Goal: Transaction & Acquisition: Purchase product/service

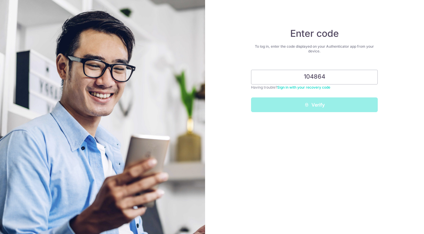
type input "104864"
click at [314, 105] on button "Verify" at bounding box center [314, 104] width 127 height 15
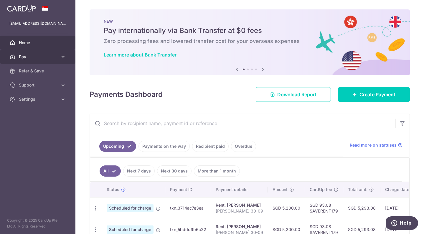
click at [65, 54] on icon at bounding box center [63, 57] width 6 height 6
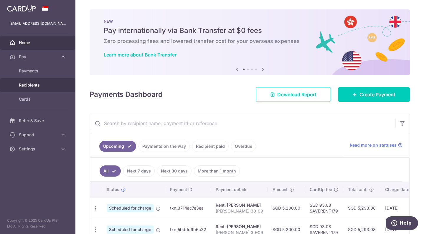
click at [30, 86] on span "Recipients" at bounding box center [38, 85] width 39 height 6
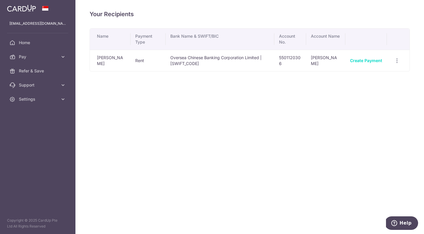
click at [110, 136] on div "Your Recipients Name Payment Type Bank Name & SWIFT/BIC Account No. Account Nam…" at bounding box center [249, 117] width 348 height 234
click at [63, 60] on link "Pay" at bounding box center [37, 57] width 75 height 14
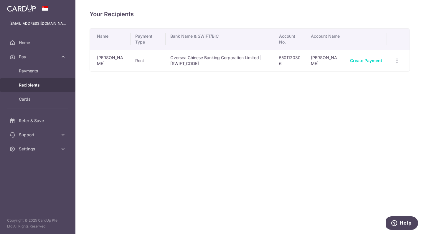
click at [147, 159] on div "Your Recipients Name Payment Type Bank Name & SWIFT/BIC Account No. Account Nam…" at bounding box center [249, 117] width 348 height 234
click at [30, 55] on span "Pay" at bounding box center [38, 57] width 39 height 6
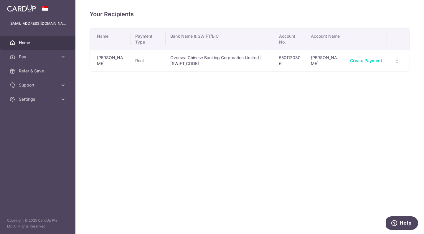
click at [11, 47] on link "Home" at bounding box center [37, 43] width 75 height 14
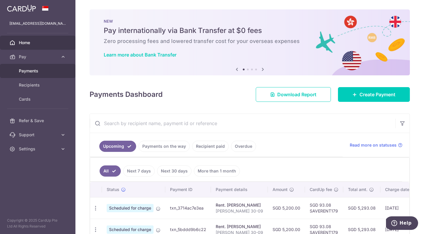
click at [29, 71] on span "Payments" at bounding box center [38, 71] width 39 height 6
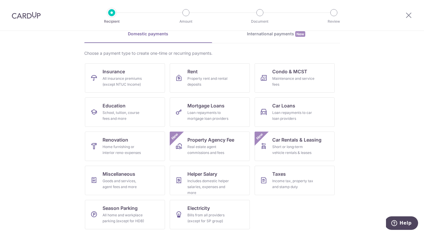
scroll to position [29, 0]
click at [118, 180] on div "Goods and services, agent fees and more" at bounding box center [123, 184] width 42 height 12
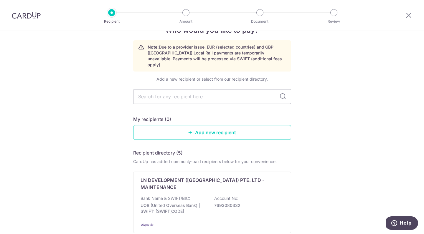
scroll to position [20, 0]
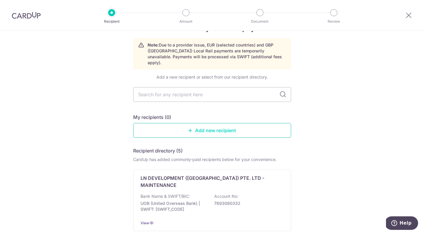
click at [196, 125] on link "Add new recipient" at bounding box center [212, 130] width 158 height 15
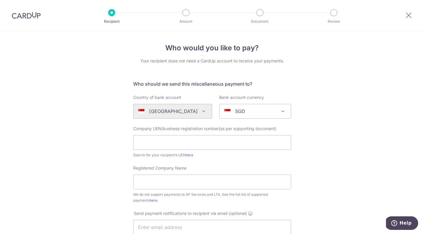
click at [189, 109] on div "[GEOGRAPHIC_DATA] [GEOGRAPHIC_DATA] [GEOGRAPHIC_DATA] [GEOGRAPHIC_DATA] [GEOGRA…" at bounding box center [172, 111] width 79 height 15
click at [199, 113] on div "Algeria Andorra Angola Anguilla Argentina Armenia Aruba Australia Austria Azerb…" at bounding box center [172, 111] width 79 height 15
click at [199, 112] on div "Algeria Andorra Angola Anguilla Argentina Armenia Aruba Australia Austria Azerb…" at bounding box center [172, 111] width 79 height 15
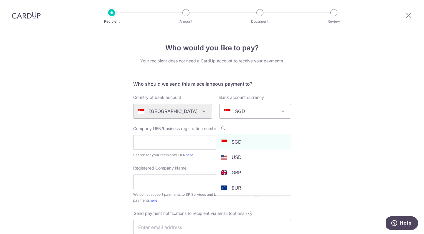
click at [245, 108] on div "SGD" at bounding box center [250, 111] width 52 height 7
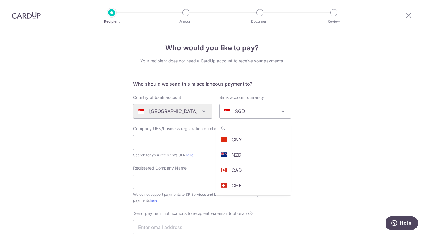
scroll to position [110, 0]
click at [360, 131] on div "Who would you like to pay? Your recipient does not need a CardUp account to rec…" at bounding box center [212, 213] width 424 height 365
click at [360, 138] on div "Who would you like to pay? Your recipient does not need a CardUp account to rec…" at bounding box center [212, 213] width 424 height 365
click at [96, 83] on div "Who would you like to pay? Your recipient does not need a CardUp account to rec…" at bounding box center [212, 213] width 424 height 365
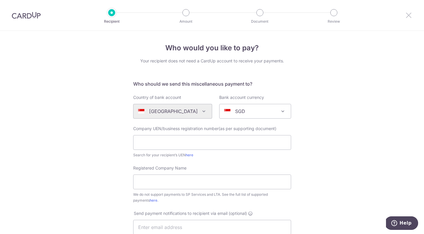
click at [408, 16] on icon at bounding box center [408, 14] width 7 height 7
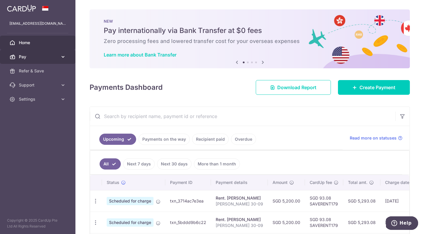
click at [64, 58] on icon at bounding box center [63, 57] width 6 height 6
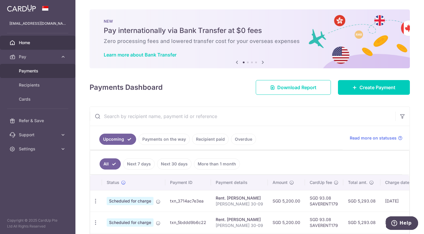
click at [37, 70] on span "Payments" at bounding box center [38, 71] width 39 height 6
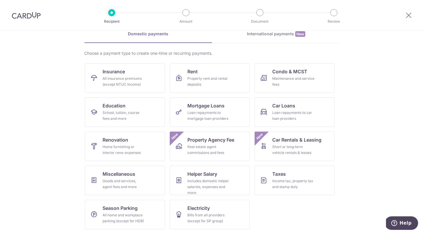
scroll to position [29, 0]
click at [270, 35] on div "International payments New" at bounding box center [276, 34] width 128 height 6
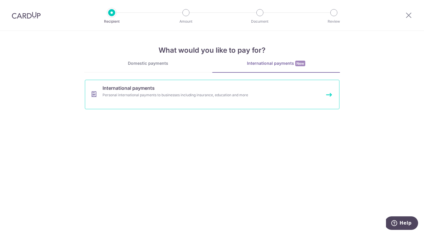
click at [179, 103] on link "International payments Personal international payments to businesses including …" at bounding box center [212, 94] width 254 height 29
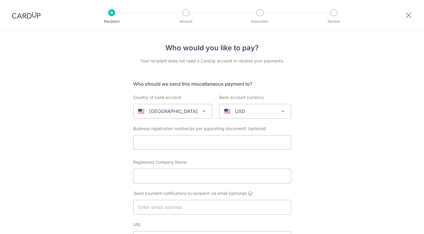
select select
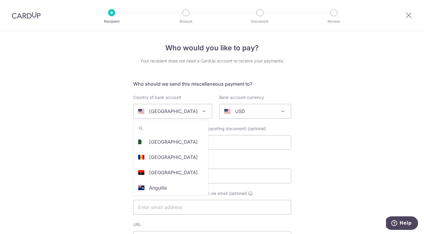
click at [174, 112] on p "[GEOGRAPHIC_DATA]" at bounding box center [173, 111] width 49 height 7
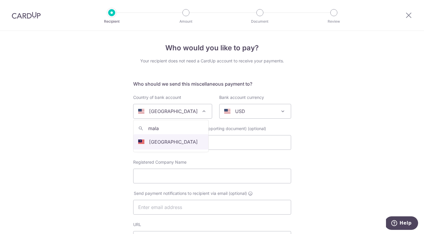
type input "mala"
select select "159"
select select "[GEOGRAPHIC_DATA]"
select select
click at [251, 113] on div "AUD" at bounding box center [250, 111] width 52 height 7
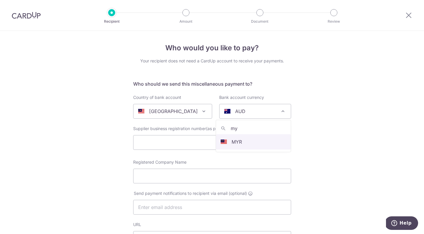
type input "my"
select select "4"
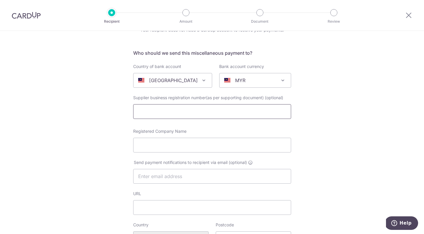
scroll to position [32, 0]
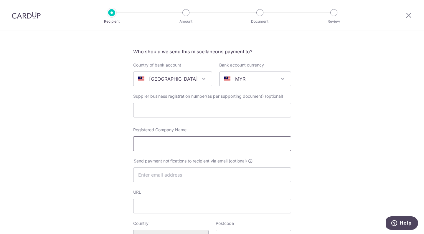
paste input "Kesuburan Sentosa Sdn Bhd"
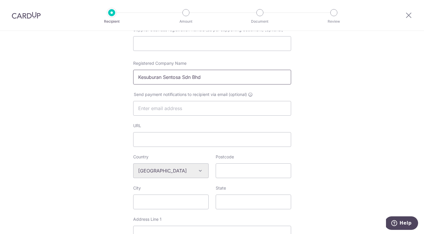
scroll to position [107, 0]
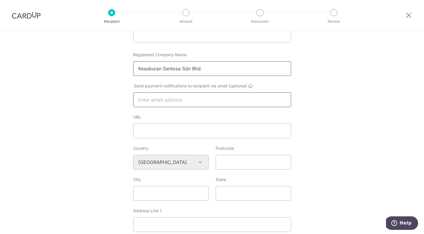
type input "Kesuburan Sentosa Sdn Bhd"
click at [94, 107] on div "Who would you like to pay? Your recipient does not need a CardUp account to rec…" at bounding box center [212, 170] width 424 height 494
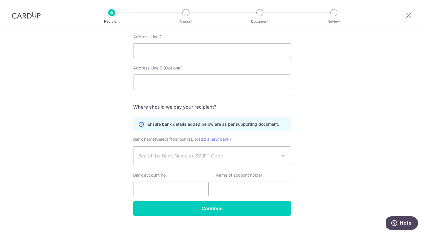
scroll to position [282, 0]
click at [165, 159] on span "Search by Bank Name or SWIFT Code" at bounding box center [207, 155] width 138 height 7
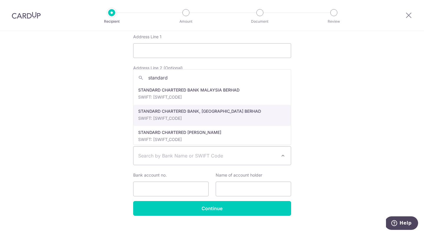
type input "standard"
select select "6866"
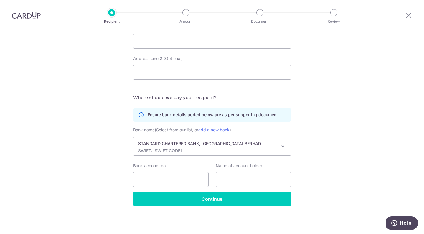
scroll to position [291, 0]
click at [158, 181] on input "Bank account no." at bounding box center [170, 179] width 75 height 15
paste input "388-194-771-588"
type input "388-194-771-588"
paste input "Kesuburan Sentosa Sdn Bhd"
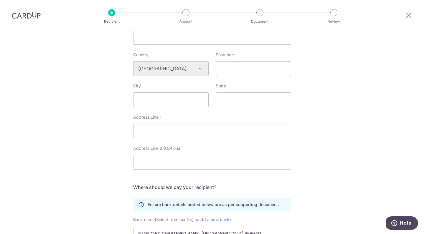
scroll to position [191, 0]
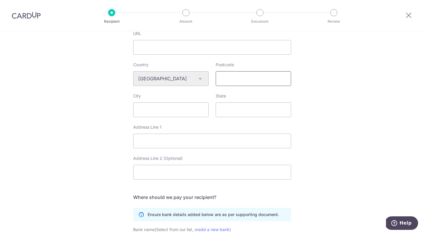
type input "Kesuburan Sentosa Sdn Bhd"
click at [234, 80] on input "Postcode" at bounding box center [253, 78] width 75 height 15
type input "80000"
type input "Johor"
type input "H"
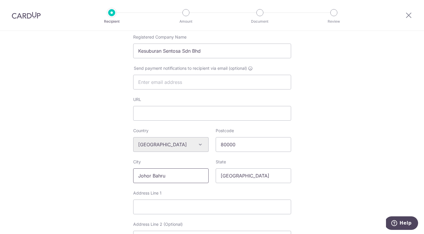
scroll to position [120, 0]
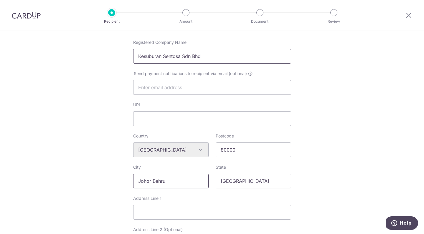
type input "Johor Bahru"
click at [204, 58] on input "Kesuburan Sentosa Sdn Bhd" at bounding box center [212, 56] width 158 height 15
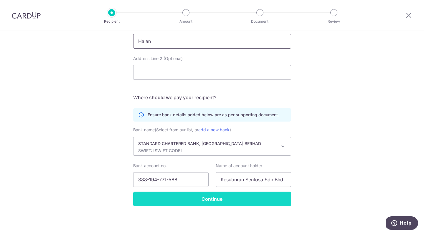
scroll to position [291, 0]
type input "Halan"
click at [230, 198] on input "Continue" at bounding box center [212, 199] width 158 height 15
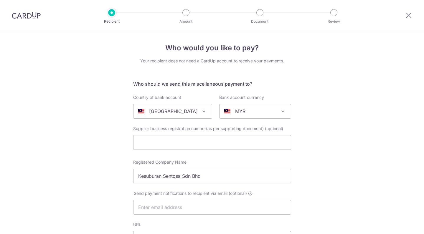
select select "6866"
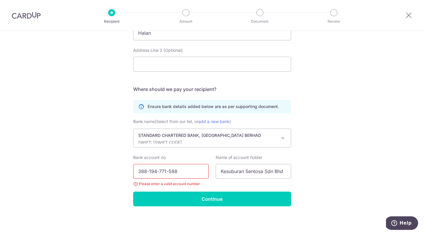
scroll to position [299, 0]
click at [169, 173] on input "388-194-771-588" at bounding box center [170, 171] width 75 height 15
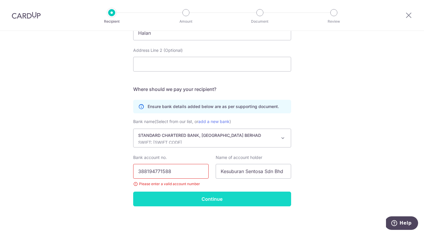
type input "388194771588"
click at [207, 200] on input "Continue" at bounding box center [212, 199] width 158 height 15
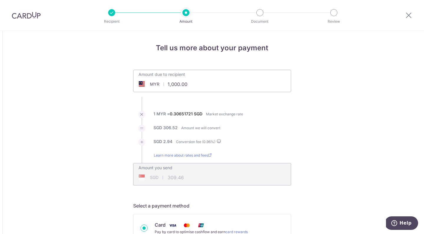
click at [196, 85] on input "1,000.00" at bounding box center [178, 84] width 91 height 14
type input "10,000.00"
type input "3,094.64"
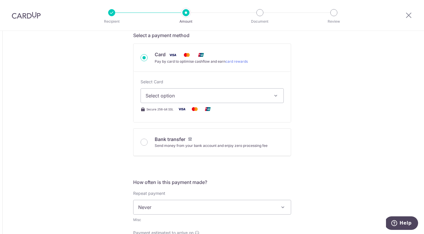
scroll to position [158, 0]
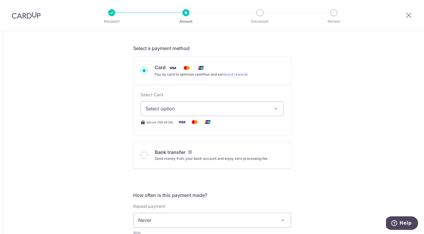
click at [177, 115] on button "Select option" at bounding box center [211, 108] width 143 height 15
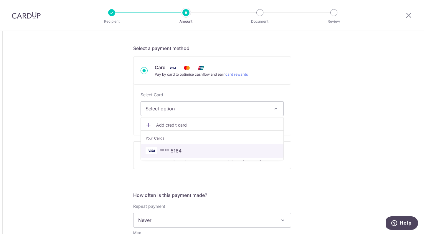
click at [180, 153] on span "**** 5164" at bounding box center [171, 150] width 22 height 7
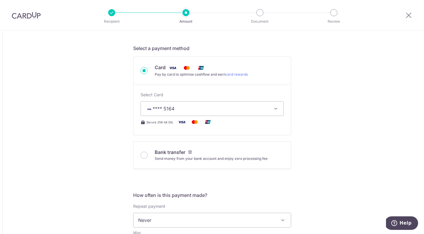
type input "10,000.00"
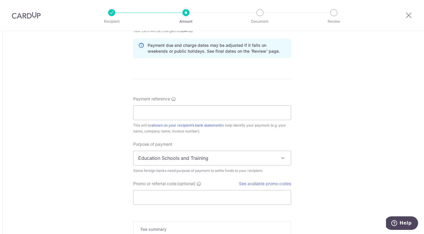
scroll to position [414, 0]
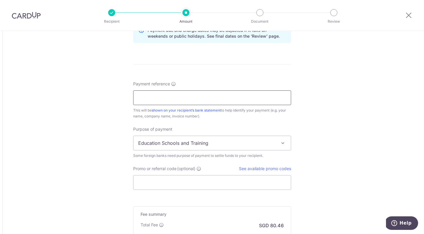
click at [188, 94] on input "Payment reference" at bounding box center [212, 97] width 158 height 15
type input "D"
type input "[PERSON_NAME]"
click at [190, 142] on span "Education Schools and Training" at bounding box center [211, 143] width 157 height 14
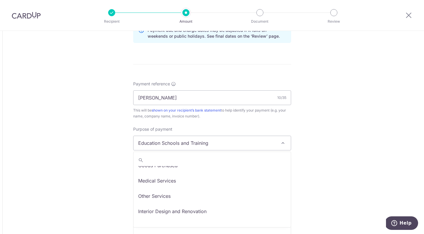
scroll to position [24, 0]
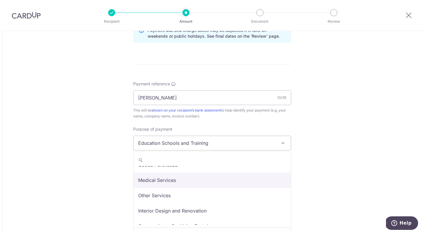
select select "Medical Services"
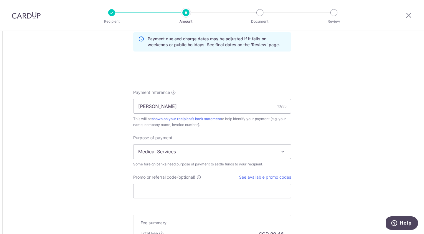
scroll to position [492, 0]
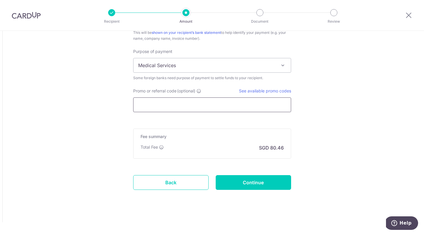
click at [159, 107] on input "Promo or referral code (optional)" at bounding box center [212, 104] width 158 height 15
paste input "GLOBE185"
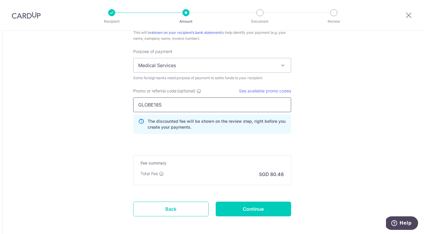
type input "GLOBE185"
click at [277, 90] on link "See available promo codes" at bounding box center [265, 90] width 52 height 5
click at [256, 211] on input "Continue" at bounding box center [253, 209] width 75 height 15
type input "Create Schedule"
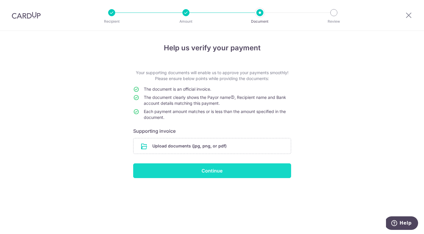
click at [189, 170] on input "Continue" at bounding box center [212, 170] width 158 height 15
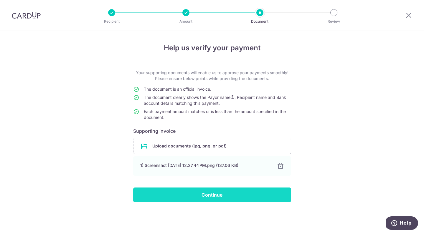
click at [214, 194] on input "Continue" at bounding box center [212, 195] width 158 height 15
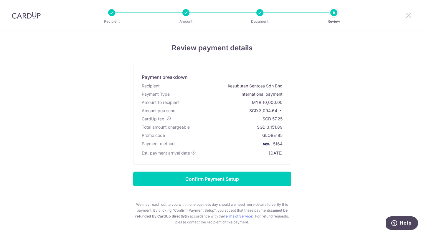
click at [407, 15] on icon at bounding box center [408, 14] width 7 height 7
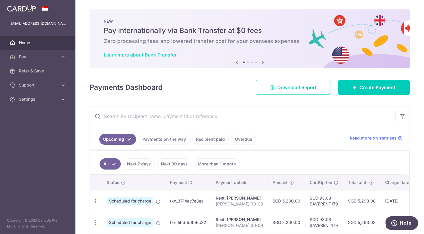
click at [132, 53] on link "Learn more about Bank Transfer" at bounding box center [140, 55] width 73 height 6
